Goal: Task Accomplishment & Management: Manage account settings

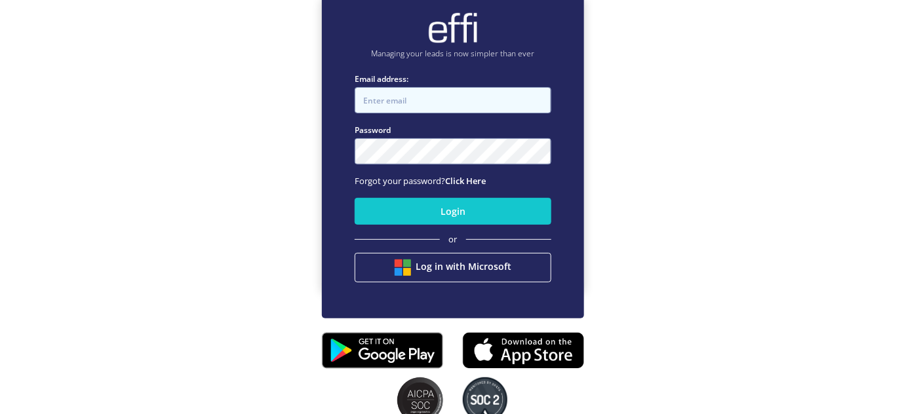
click at [482, 105] on input "Email address:" at bounding box center [453, 100] width 197 height 26
type input "[PERSON_NAME][EMAIL_ADDRESS][DOMAIN_NAME]"
click at [355, 198] on button "Login" at bounding box center [453, 211] width 197 height 27
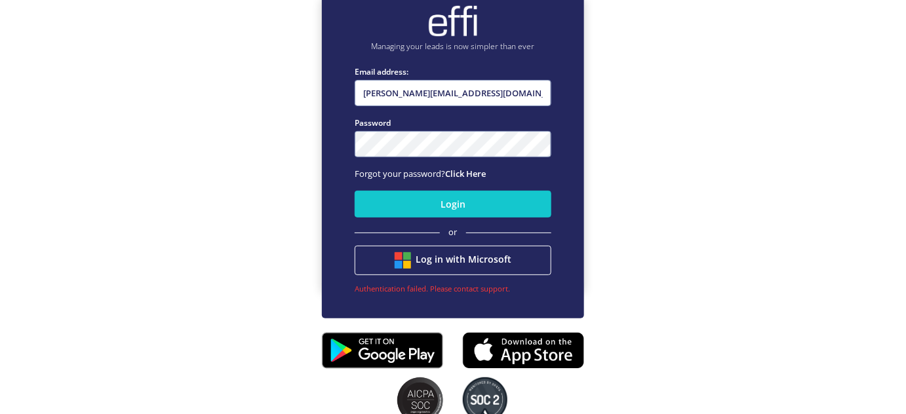
click at [0, 113] on div "Managing your leads is now simpler than ever Email address: jason@byjfinancesol…" at bounding box center [453, 138] width 906 height 414
click at [355, 191] on button "Login" at bounding box center [453, 204] width 197 height 27
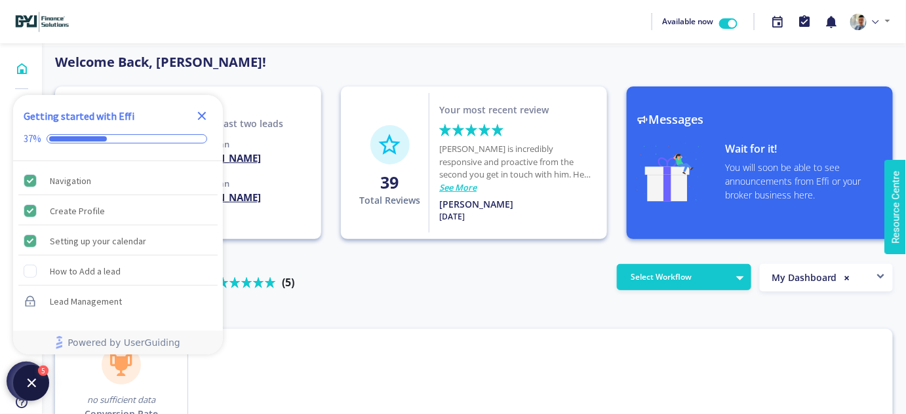
click at [200, 115] on icon "Close Checklist" at bounding box center [202, 116] width 9 height 9
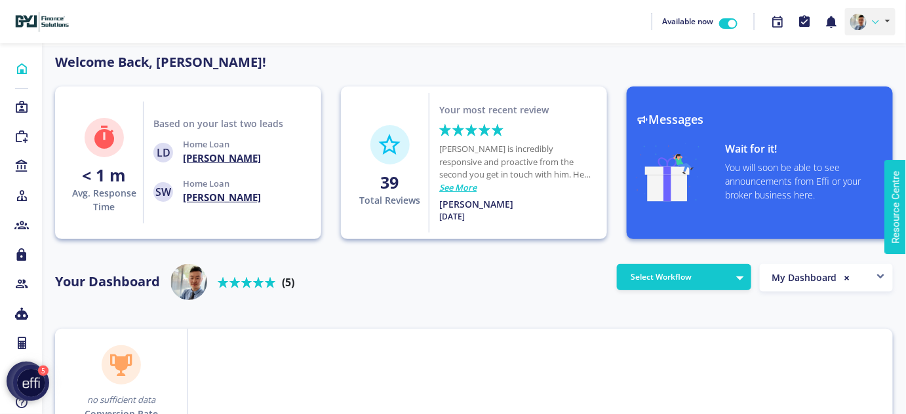
click at [883, 12] on link at bounding box center [870, 22] width 50 height 28
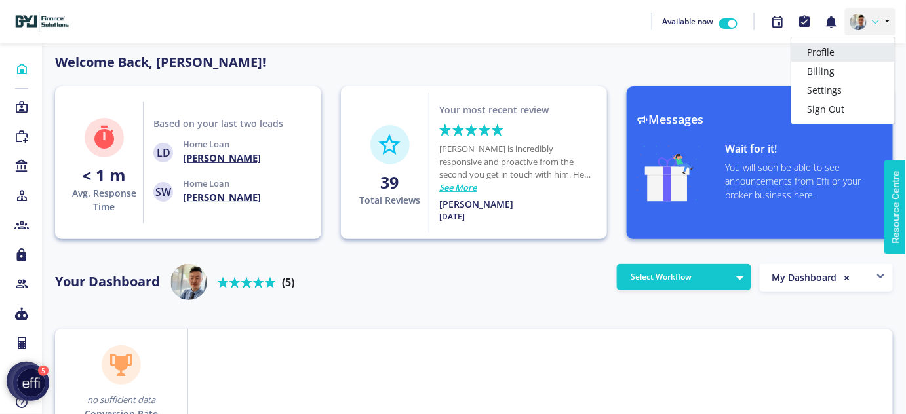
click at [842, 52] on link "Profile" at bounding box center [843, 52] width 104 height 19
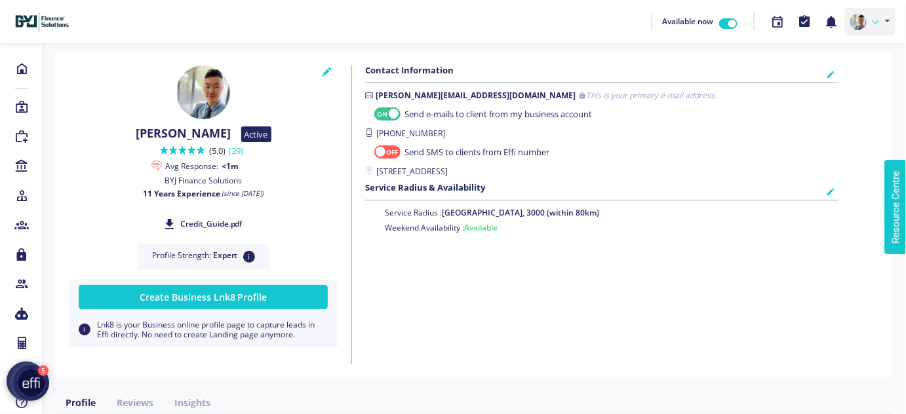
checkbox input "true"
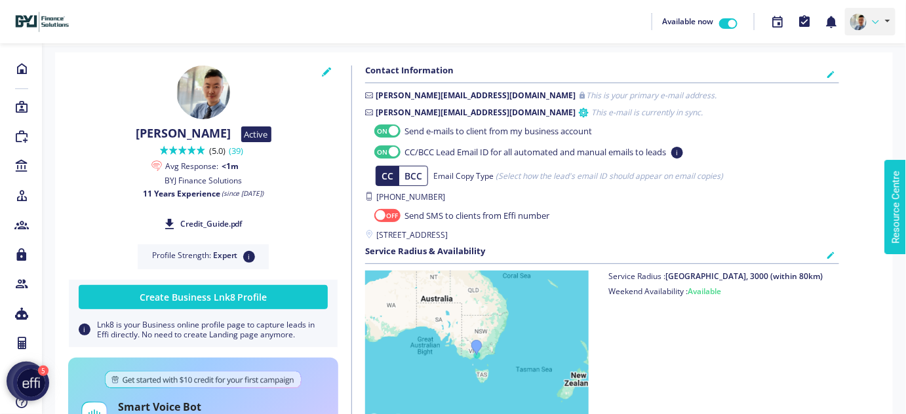
click at [884, 21] on link at bounding box center [870, 22] width 50 height 28
click at [840, 73] on link "Billing" at bounding box center [843, 71] width 104 height 19
click at [782, 22] on icon at bounding box center [778, 21] width 14 height 15
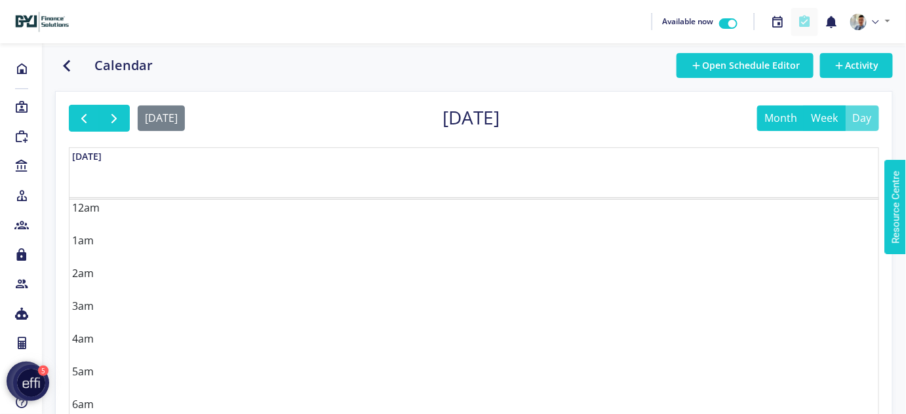
click at [811, 18] on button "button" at bounding box center [804, 22] width 27 height 28
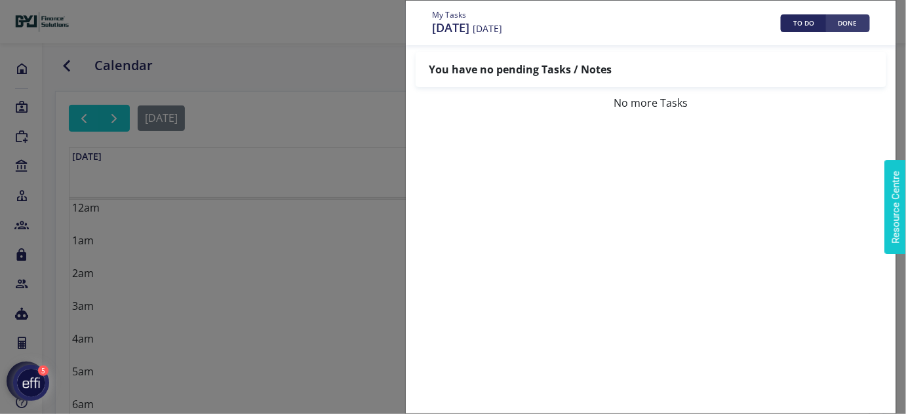
click at [854, 25] on button "DONE" at bounding box center [848, 23] width 44 height 18
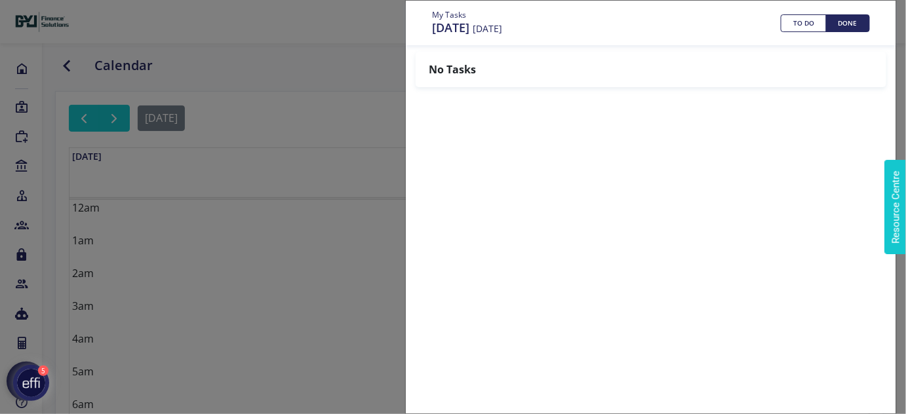
click at [294, 81] on div "My Tasks [DATE] [DATE] TO DO DONE No Tasks" at bounding box center [453, 207] width 906 height 414
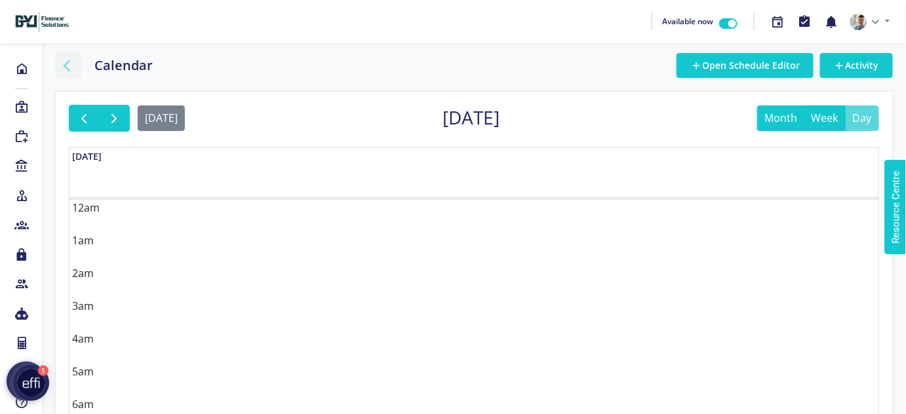
click at [71, 64] on icon "button" at bounding box center [67, 65] width 24 height 16
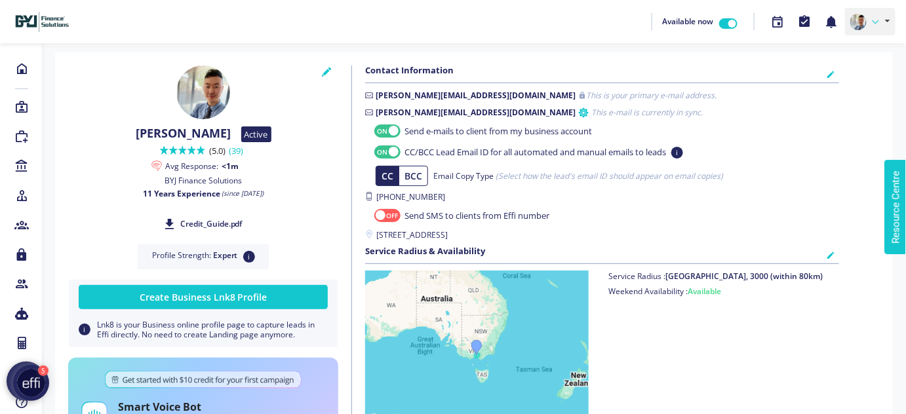
click at [876, 23] on icon at bounding box center [875, 22] width 7 height 7
click at [553, 30] on div "Available now Profile Billing Settings Sign Out" at bounding box center [452, 21] width 885 height 33
click at [875, 23] on icon at bounding box center [875, 22] width 7 height 7
click at [839, 90] on link "Settings" at bounding box center [843, 90] width 104 height 19
